Goal: Transaction & Acquisition: Purchase product/service

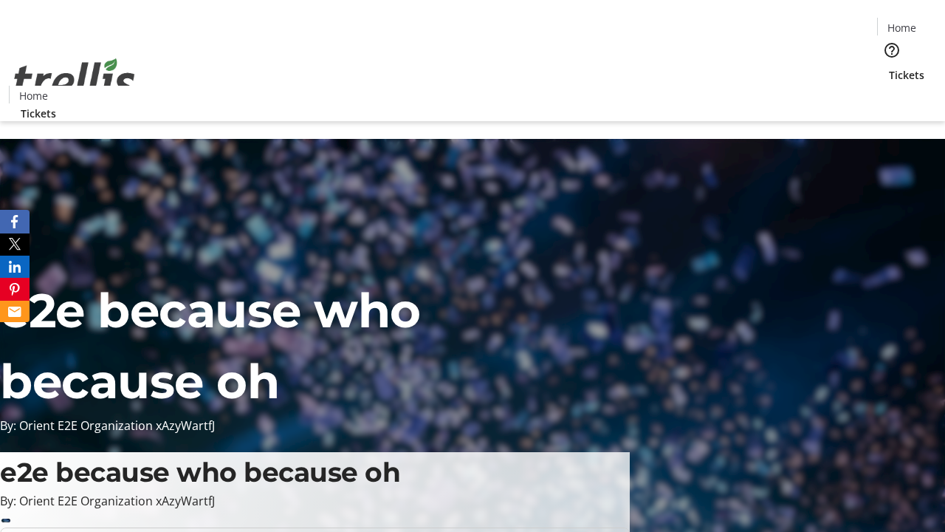
click at [889, 67] on span "Tickets" at bounding box center [906, 75] width 35 height 16
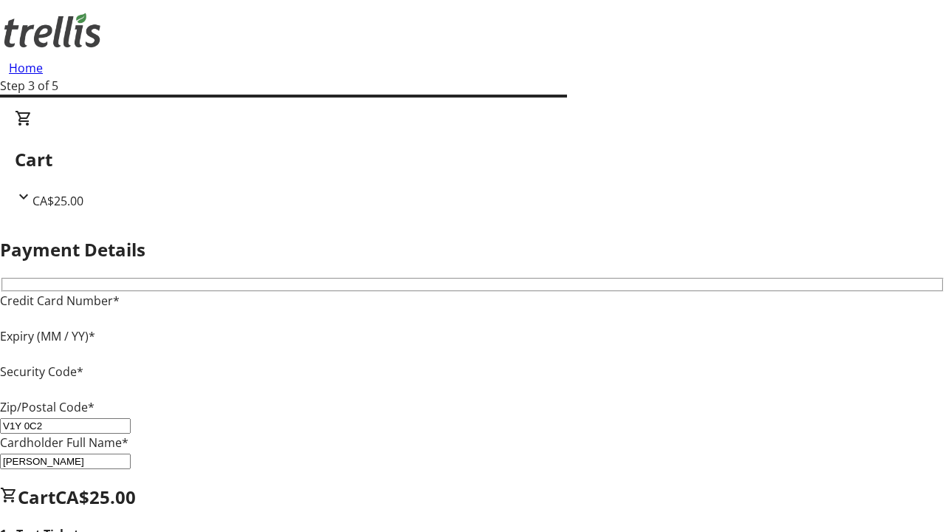
type input "V1Y 0C2"
